Goal: Navigation & Orientation: Go to known website

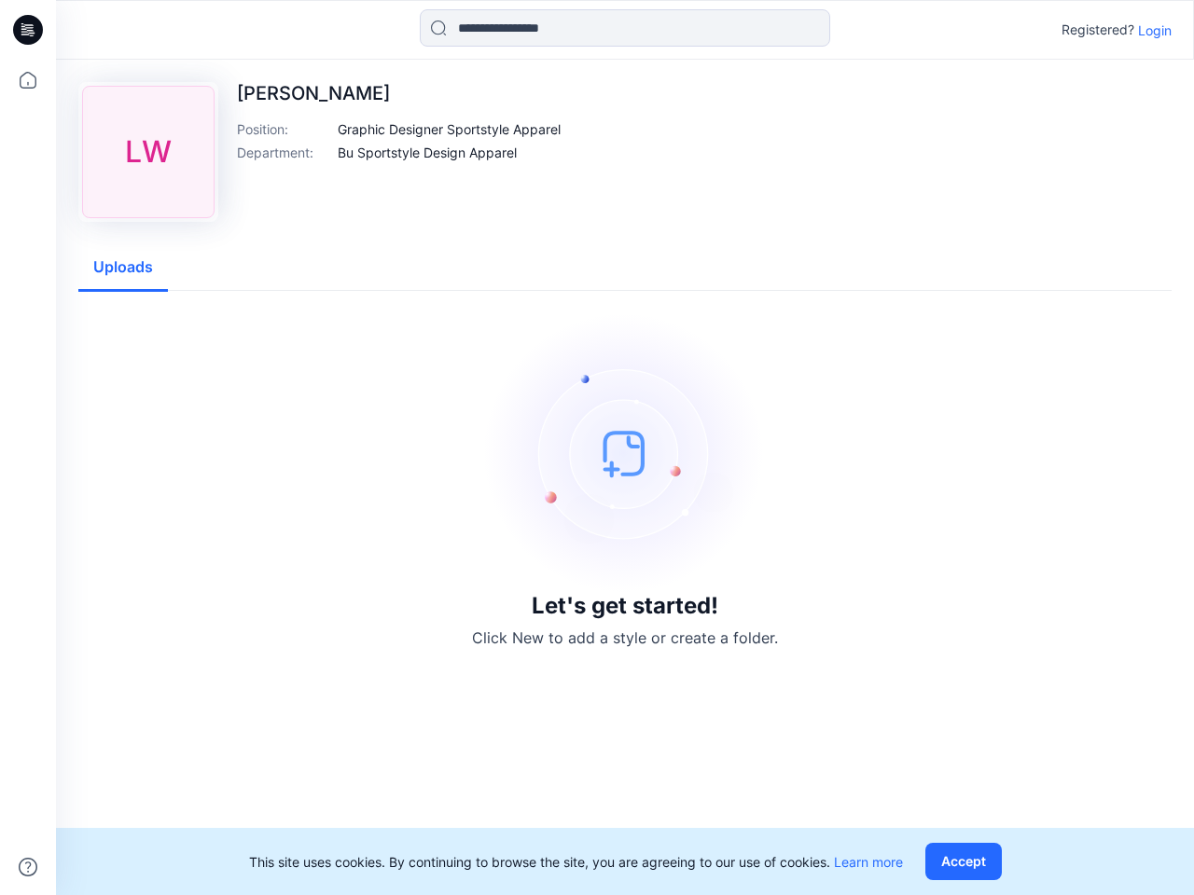
click at [597, 448] on img at bounding box center [625, 453] width 280 height 280
click at [29, 30] on icon at bounding box center [30, 30] width 7 height 1
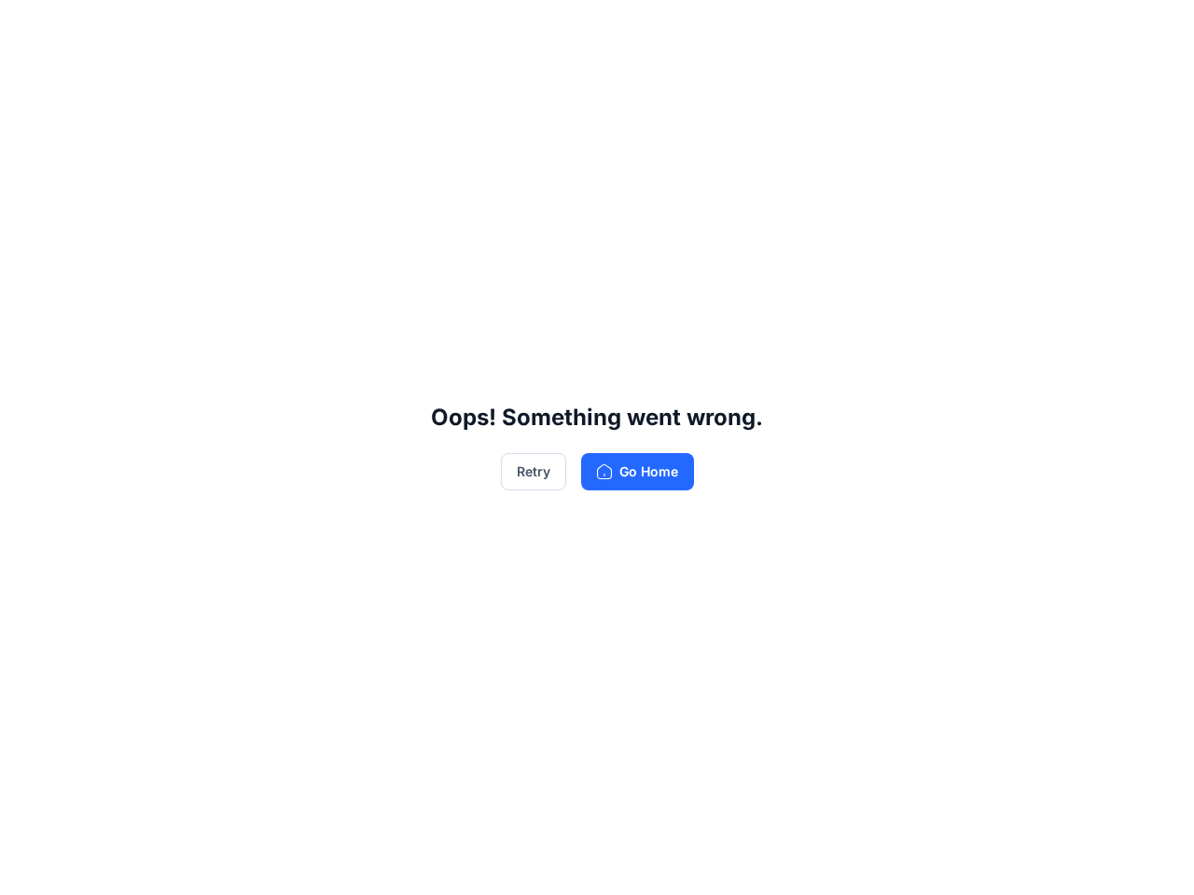
click at [28, 867] on div "Oops! Something went wrong. Retry Go Home" at bounding box center [597, 447] width 1194 height 895
click at [625, 28] on div "Oops! Something went wrong. Retry Go Home" at bounding box center [597, 447] width 1194 height 895
click at [1155, 30] on div "Oops! Something went wrong. Retry Go Home" at bounding box center [597, 447] width 1194 height 895
click at [450, 129] on div "Oops! Something went wrong. Retry Go Home" at bounding box center [597, 447] width 1194 height 895
click at [428, 152] on div "Oops! Something went wrong. Retry Go Home" at bounding box center [597, 447] width 1194 height 895
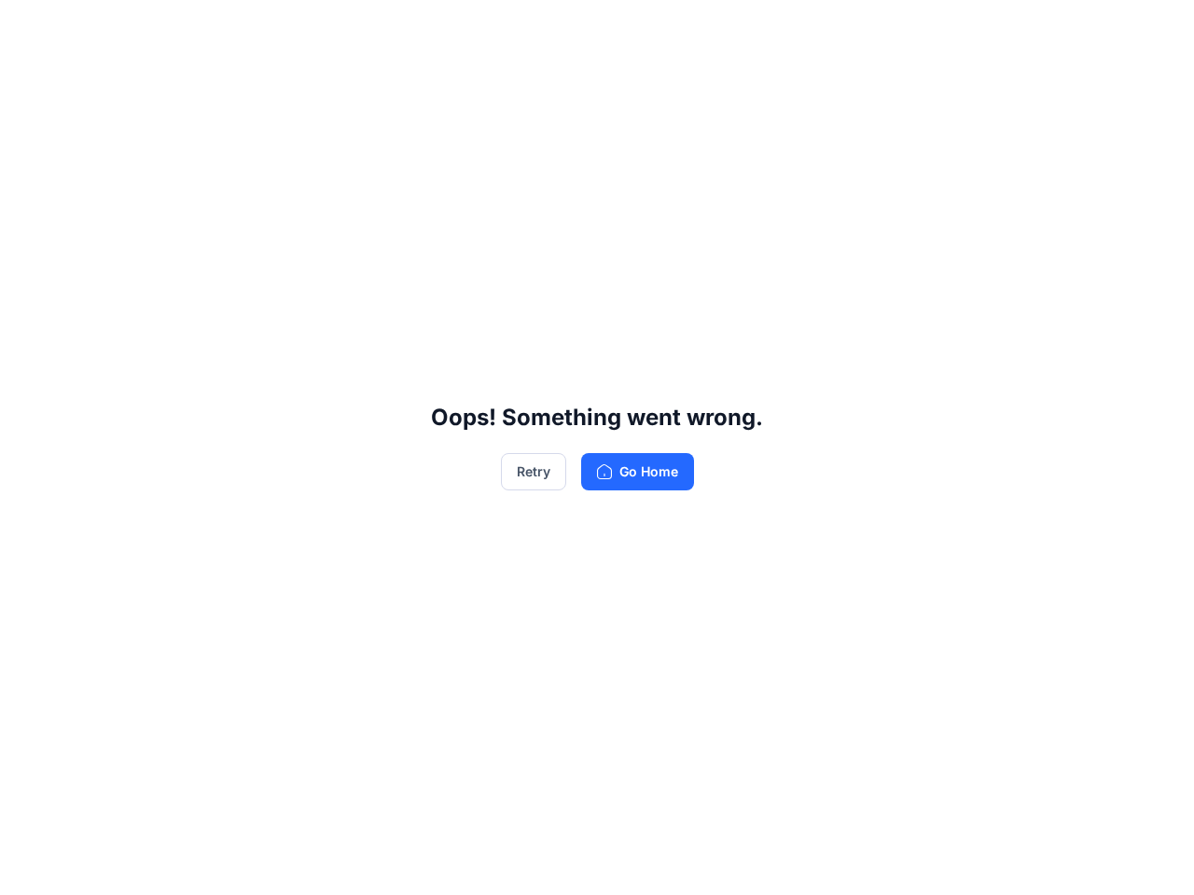
click at [123, 268] on div "Oops! Something went wrong. Retry Go Home" at bounding box center [597, 447] width 1194 height 895
click at [967, 862] on div "Oops! Something went wrong. Retry Go Home" at bounding box center [597, 447] width 1194 height 895
